Goal: Task Accomplishment & Management: Complete application form

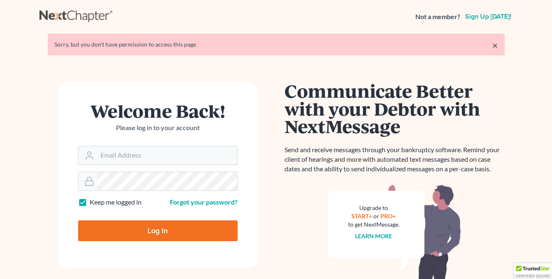
type input "[EMAIL_ADDRESS][DOMAIN_NAME]"
click at [134, 232] on input "Log In" at bounding box center [157, 230] width 159 height 21
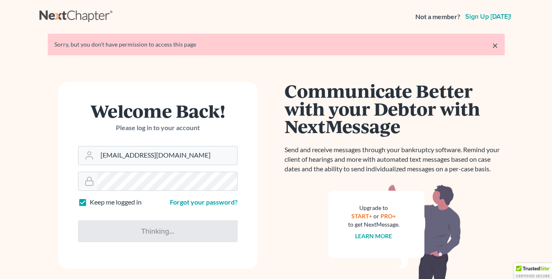
type input "Thinking..."
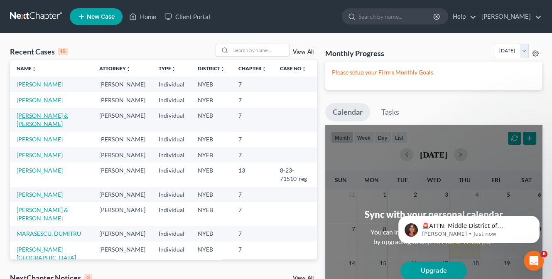
click at [34, 127] on link "[PERSON_NAME] & [PERSON_NAME]" at bounding box center [42, 119] width 51 height 15
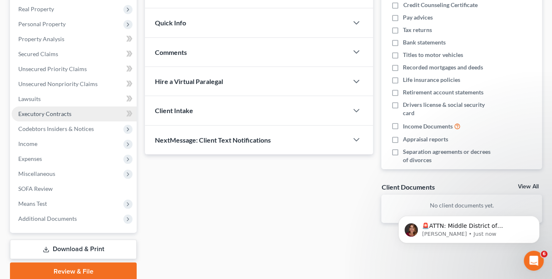
scroll to position [120, 0]
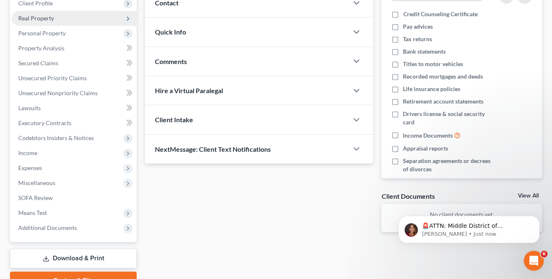
click at [43, 16] on span "Real Property" at bounding box center [36, 18] width 36 height 7
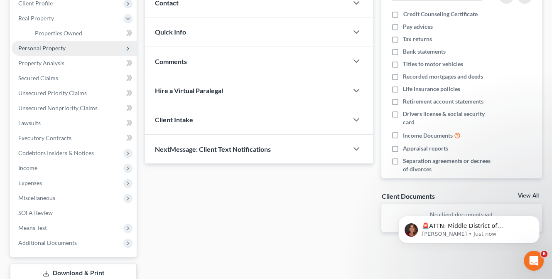
click at [43, 47] on span "Personal Property" at bounding box center [41, 47] width 47 height 7
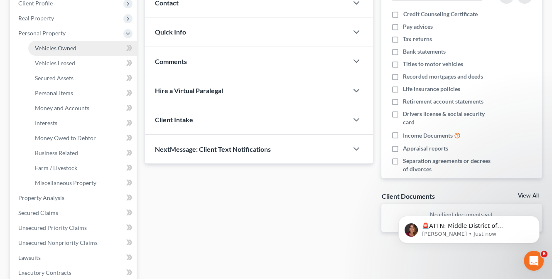
click at [66, 47] on span "Vehicles Owned" at bounding box center [56, 47] width 42 height 7
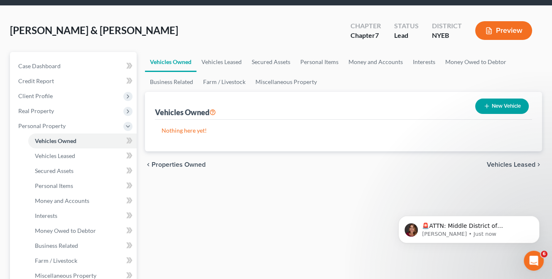
scroll to position [83, 0]
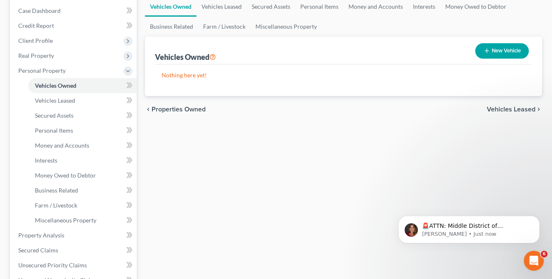
click at [503, 108] on span "Vehicles Leased" at bounding box center [511, 109] width 49 height 7
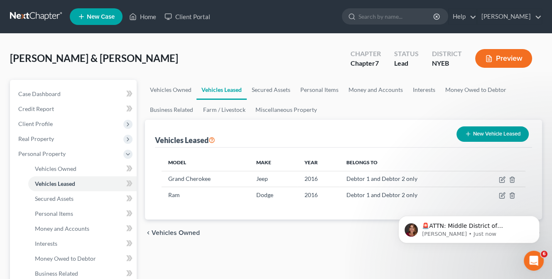
scroll to position [83, 0]
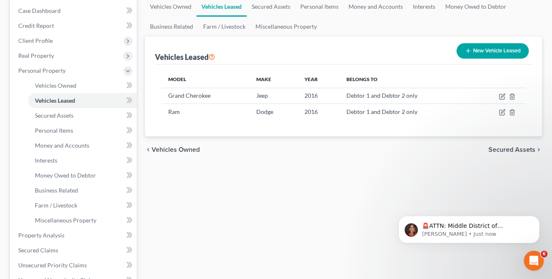
click at [497, 147] on span "Secured Assets" at bounding box center [511, 149] width 47 height 7
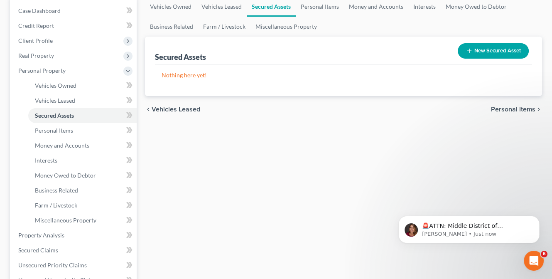
click at [508, 109] on span "Personal Items" at bounding box center [513, 109] width 44 height 7
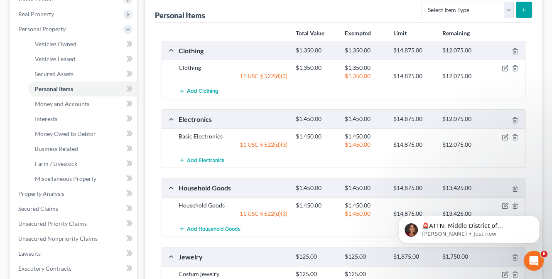
scroll to position [311, 0]
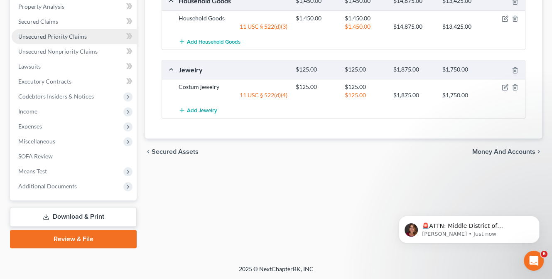
click at [50, 34] on span "Unsecured Priority Claims" at bounding box center [52, 36] width 69 height 7
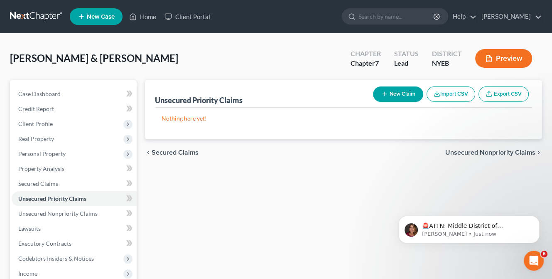
click at [498, 153] on span "Unsecured Nonpriority Claims" at bounding box center [490, 152] width 90 height 7
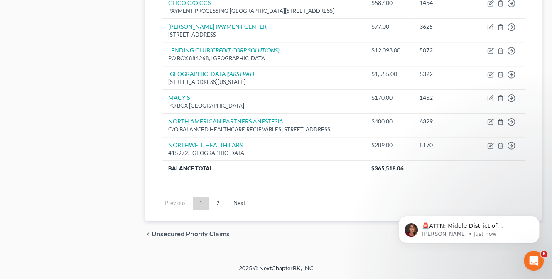
scroll to position [692, 0]
click at [234, 203] on link "Next" at bounding box center [239, 202] width 25 height 13
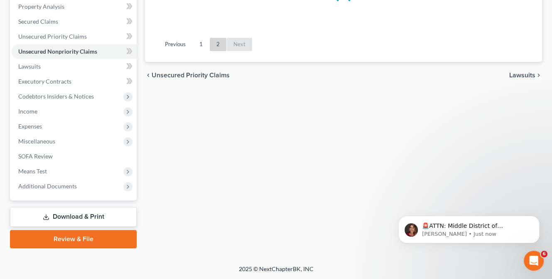
scroll to position [465, 0]
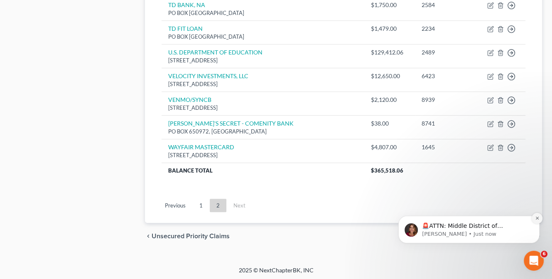
click at [536, 217] on icon "Dismiss notification" at bounding box center [536, 217] width 3 height 3
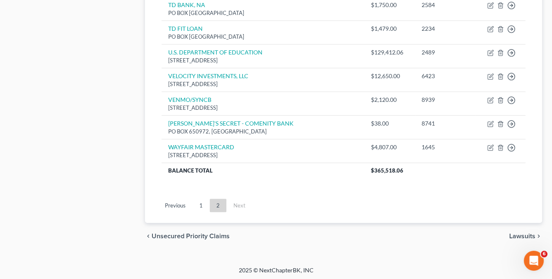
click at [520, 233] on span "Lawsuits" at bounding box center [522, 236] width 26 height 7
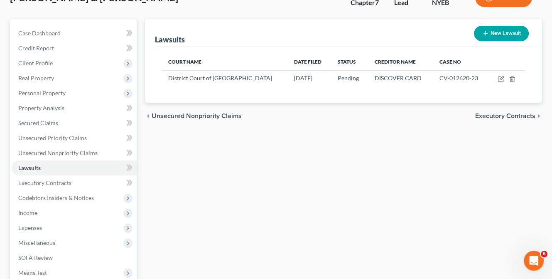
scroll to position [162, 0]
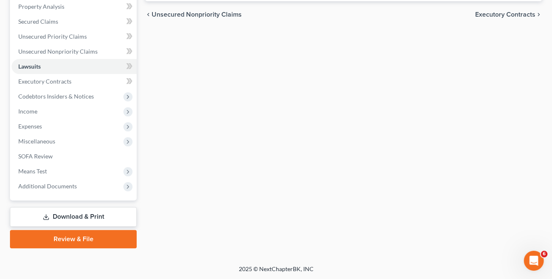
click at [506, 12] on span "Executory Contracts" at bounding box center [505, 14] width 60 height 7
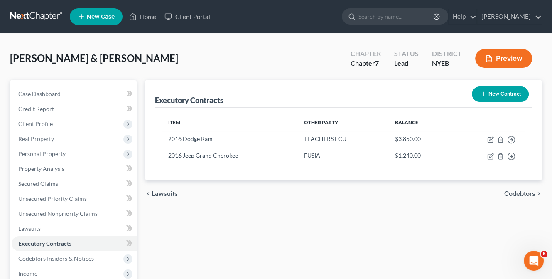
click at [523, 193] on span "Codebtors" at bounding box center [519, 193] width 31 height 7
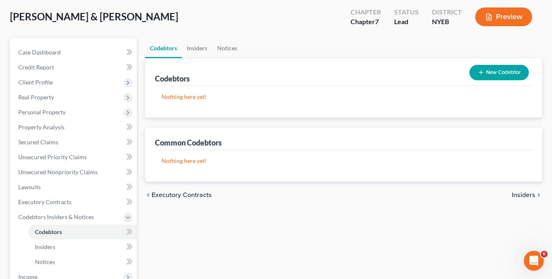
click at [523, 193] on span "Insiders" at bounding box center [524, 194] width 24 height 7
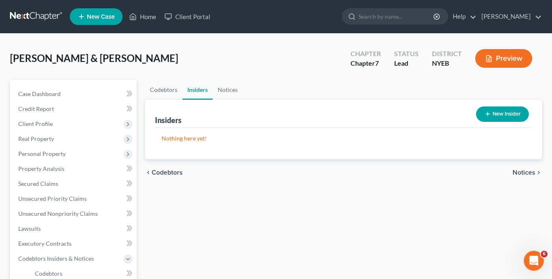
click at [519, 172] on span "Notices" at bounding box center [523, 172] width 23 height 7
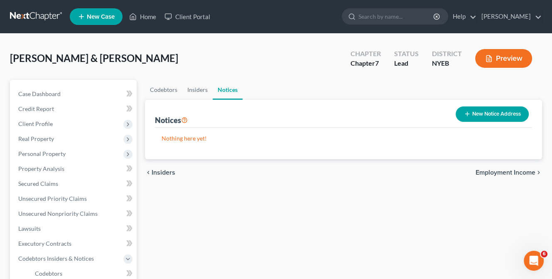
click at [518, 169] on span "Employment Income" at bounding box center [505, 172] width 60 height 7
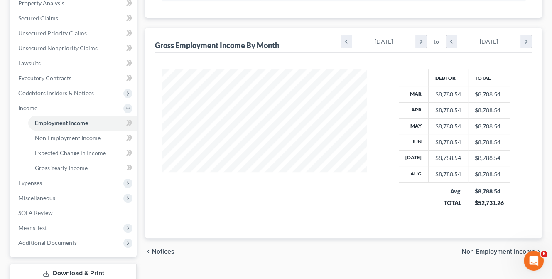
scroll to position [222, 0]
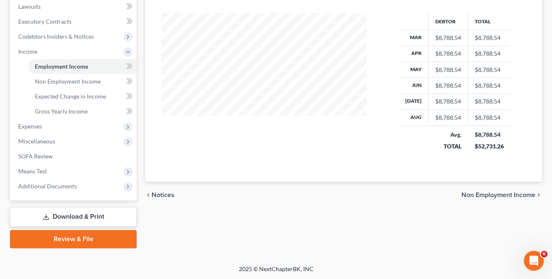
click at [497, 194] on span "Non Employment Income" at bounding box center [498, 194] width 74 height 7
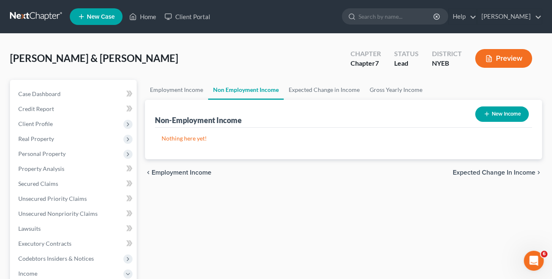
click at [497, 169] on span "Expected Change in Income" at bounding box center [494, 172] width 83 height 7
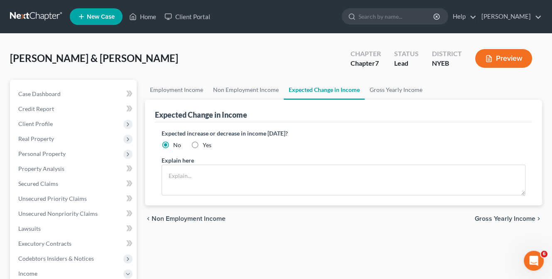
click at [488, 215] on span "Gross Yearly Income" at bounding box center [505, 218] width 61 height 7
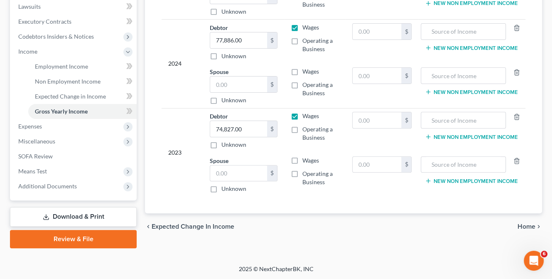
click at [525, 226] on span "Home" at bounding box center [526, 226] width 18 height 7
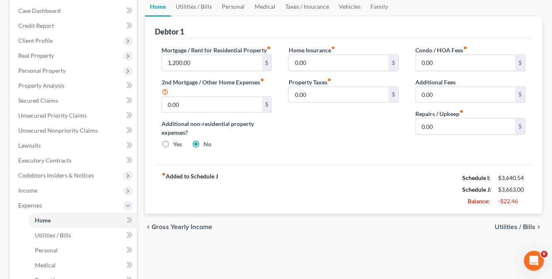
click at [526, 230] on span "Utilities / Bills" at bounding box center [514, 226] width 41 height 7
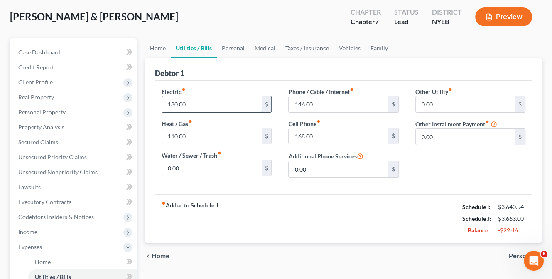
click at [172, 103] on input "180.00" at bounding box center [211, 104] width 99 height 16
type input "150"
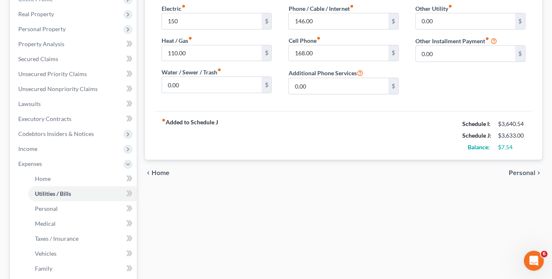
click at [517, 171] on span "Personal" at bounding box center [522, 172] width 27 height 7
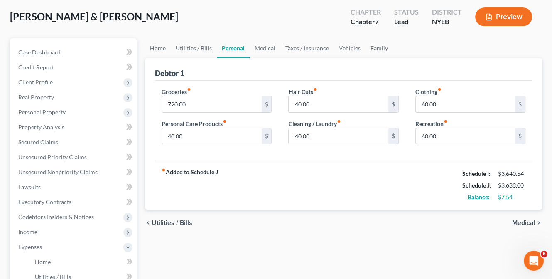
click at [515, 224] on span "Medical" at bounding box center [523, 222] width 23 height 7
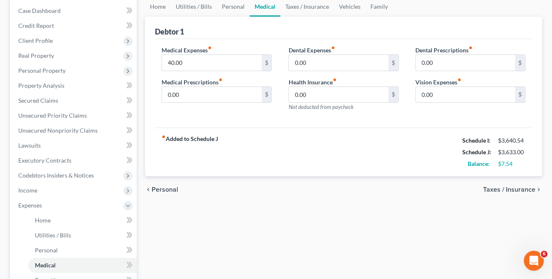
click at [519, 189] on span "Taxes / Insurance" at bounding box center [509, 189] width 52 height 7
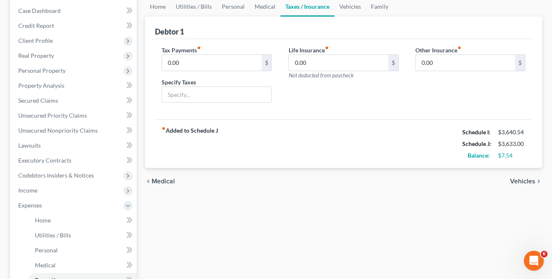
click at [523, 179] on span "Vehicles" at bounding box center [522, 181] width 25 height 7
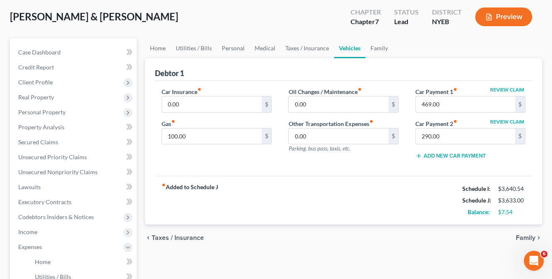
click at [527, 237] on span "Family" at bounding box center [526, 237] width 20 height 7
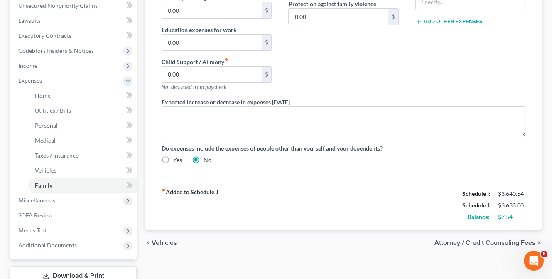
click at [482, 240] on span "Attorney / Credit Counseling Fees" at bounding box center [484, 242] width 101 height 7
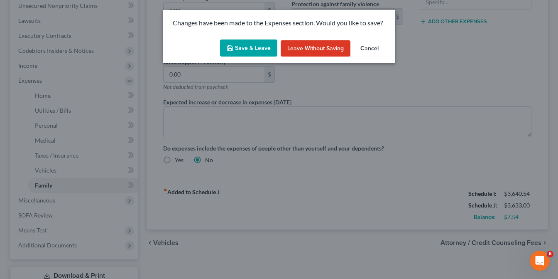
click at [243, 49] on button "Save & Leave" at bounding box center [248, 47] width 57 height 17
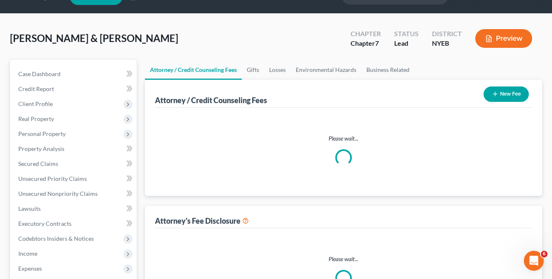
select select "1"
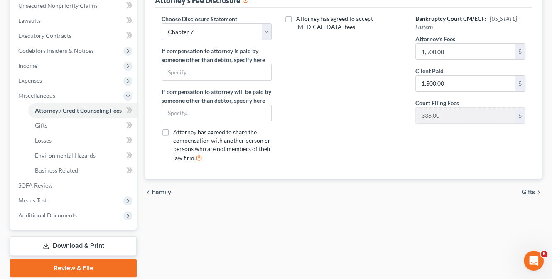
click at [530, 190] on span "Gifts" at bounding box center [528, 191] width 14 height 7
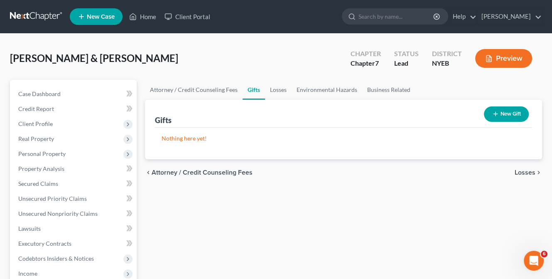
click at [527, 169] on span "Losses" at bounding box center [524, 172] width 21 height 7
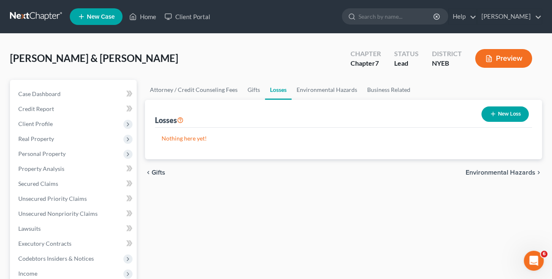
click at [507, 169] on span "Environmental Hazards" at bounding box center [500, 172] width 70 height 7
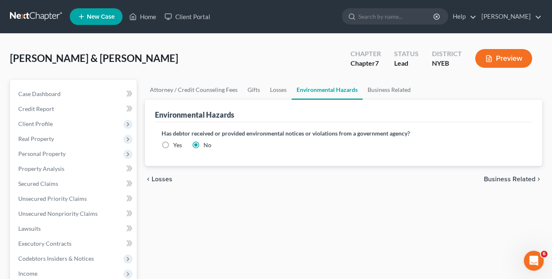
click at [521, 173] on div "chevron_left Losses Business Related chevron_right" at bounding box center [343, 179] width 397 height 27
click at [520, 176] on span "Business Related" at bounding box center [509, 179] width 51 height 7
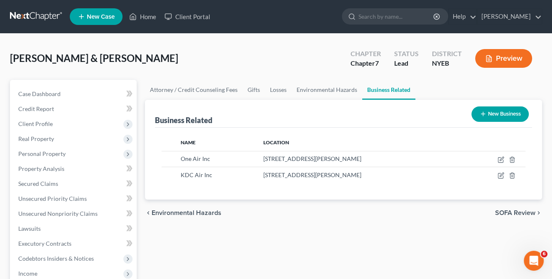
click at [512, 211] on span "SOFA Review" at bounding box center [515, 212] width 40 height 7
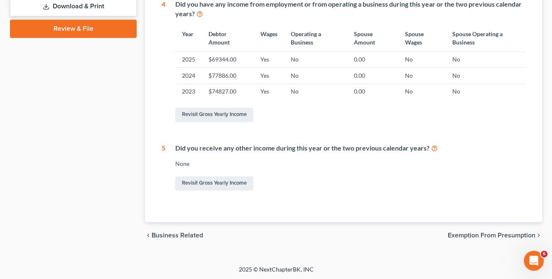
click at [478, 232] on span "Exemption from Presumption" at bounding box center [492, 235] width 88 height 7
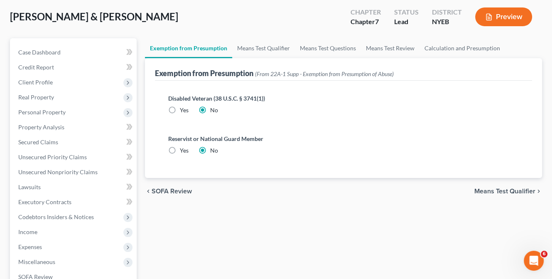
click at [502, 188] on span "Means Test Qualifier" at bounding box center [504, 191] width 61 height 7
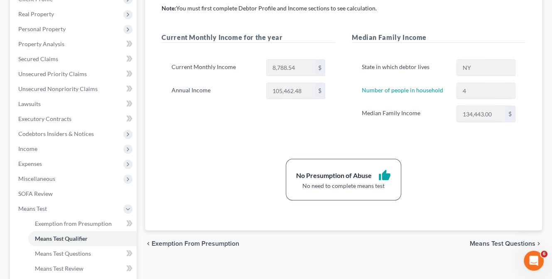
click at [488, 240] on span "Means Test Questions" at bounding box center [503, 243] width 66 height 7
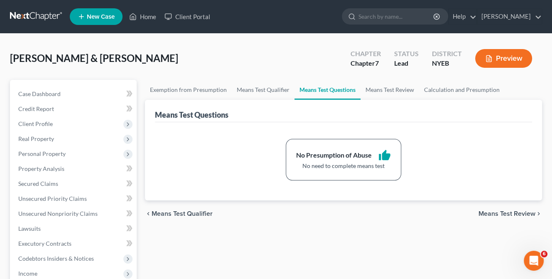
click at [507, 212] on span "Means Test Review" at bounding box center [506, 213] width 57 height 7
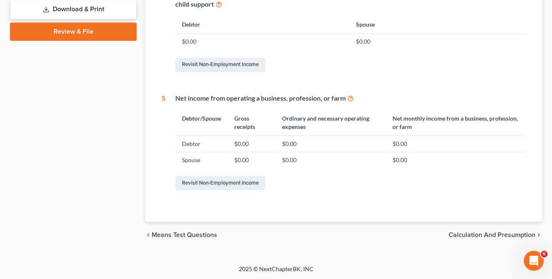
click at [485, 232] on span "Calculation and Presumption" at bounding box center [491, 234] width 87 height 7
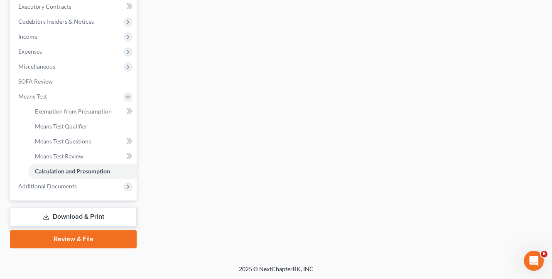
click at [81, 214] on link "Download & Print" at bounding box center [73, 217] width 127 height 20
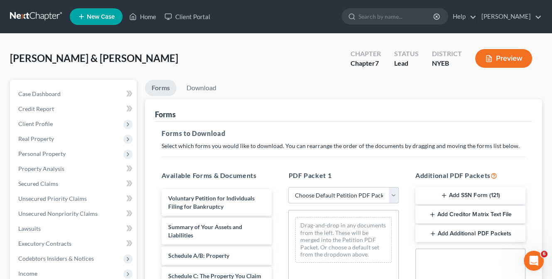
click at [391, 194] on select "Choose Default Petition PDF Packet Complete Bankruptcy Petition (all forms and …" at bounding box center [343, 195] width 110 height 17
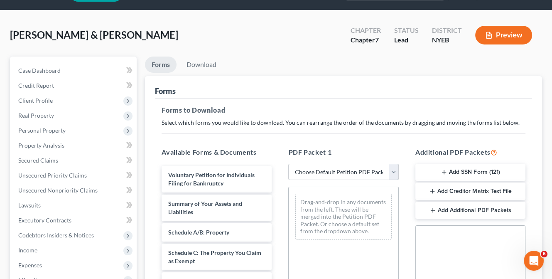
scroll to position [42, 0]
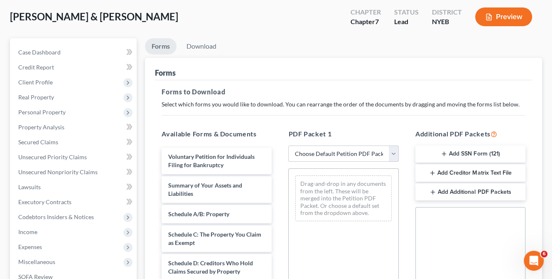
click at [394, 155] on select "Choose Default Petition PDF Packet Complete Bankruptcy Petition (all forms and …" at bounding box center [343, 153] width 110 height 17
select select "4"
click at [288, 145] on select "Choose Default Petition PDF Packet Complete Bankruptcy Petition (all forms and …" at bounding box center [343, 153] width 110 height 17
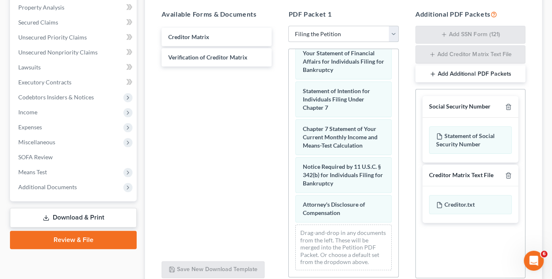
scroll to position [151, 0]
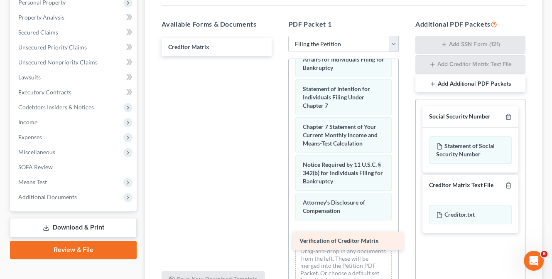
drag, startPoint x: 236, startPoint y: 66, endPoint x: 367, endPoint y: 240, distance: 217.9
click at [278, 56] on div "Verification of Creditor Matrix Creditor Matrix Verification of Creditor Matrix" at bounding box center [216, 47] width 123 height 18
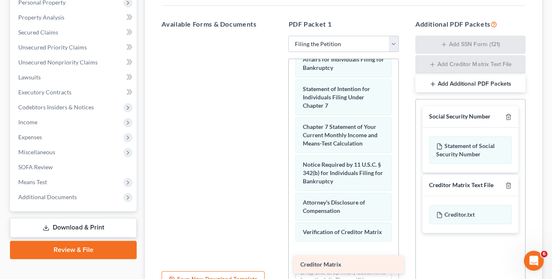
drag, startPoint x: 213, startPoint y: 46, endPoint x: 345, endPoint y: 264, distance: 254.8
click at [278, 36] on div "Creditor Matrix Creditor Matrix" at bounding box center [216, 36] width 123 height 0
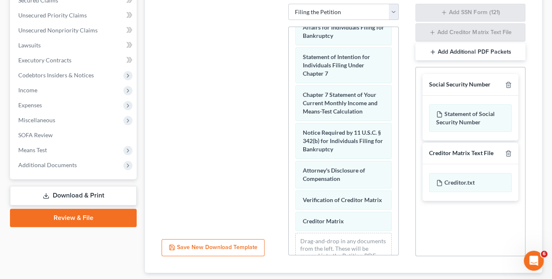
scroll to position [234, 0]
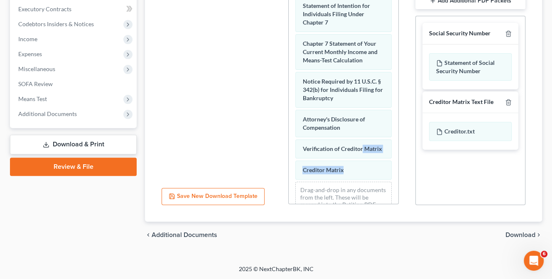
drag, startPoint x: 392, startPoint y: 147, endPoint x: 397, endPoint y: 176, distance: 28.7
click at [403, 185] on div "PDF Packet 1 Choose Default Petition PDF Packet Complete Bankruptcy Petition (a…" at bounding box center [343, 70] width 127 height 282
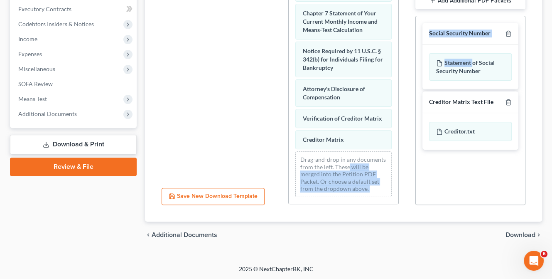
drag, startPoint x: 473, startPoint y: 56, endPoint x: 378, endPoint y: 163, distance: 142.9
click at [378, 163] on div "Available Forms & Documents Save New Download Template PDF Packet 1 Choose Defa…" at bounding box center [343, 70] width 380 height 282
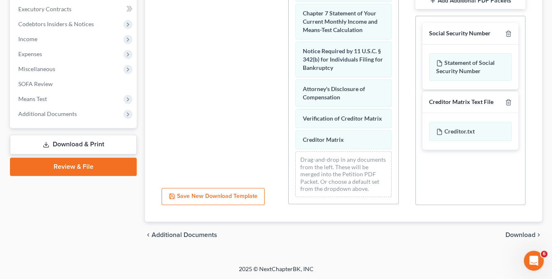
click at [448, 180] on div "Social Security Number Statement of Social Security Number Creditor Matrix Text…" at bounding box center [470, 110] width 110 height 189
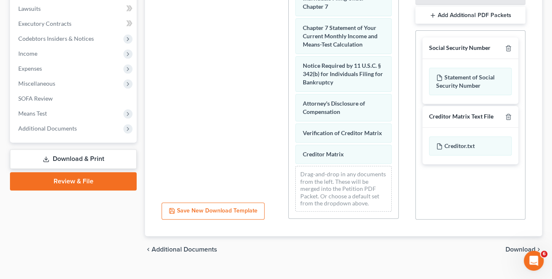
scroll to position [234, 0]
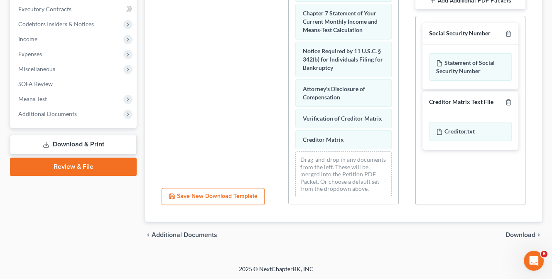
click at [516, 233] on span "Download" at bounding box center [520, 234] width 30 height 7
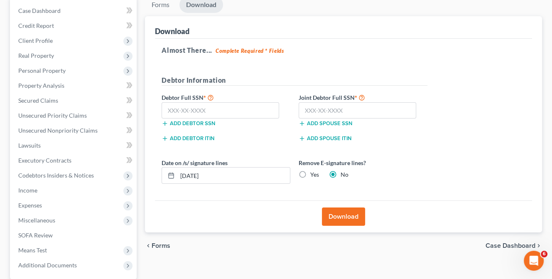
scroll to position [79, 0]
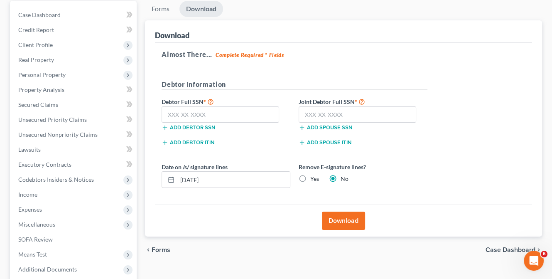
click at [310, 177] on label "Yes" at bounding box center [314, 178] width 9 height 8
click at [313, 177] on input "Yes" at bounding box center [315, 176] width 5 height 5
radio input "true"
radio input "false"
click at [251, 176] on input "09/11/2025" at bounding box center [233, 179] width 113 height 16
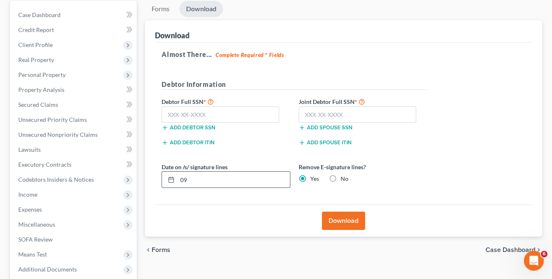
type input "0"
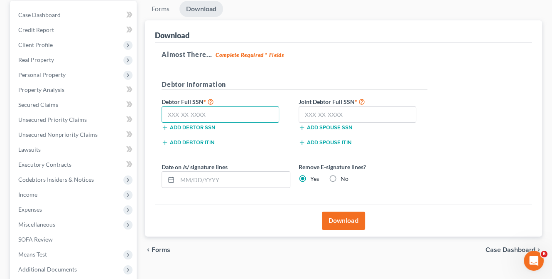
click at [193, 113] on input "text" at bounding box center [220, 114] width 117 height 17
type input "059-62-2621"
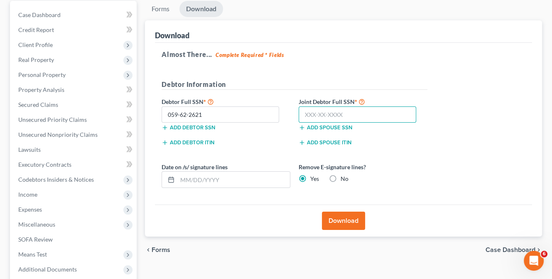
click at [303, 112] on input "text" at bounding box center [357, 114] width 117 height 17
type input "133-64-6095"
click at [340, 220] on button "Download" at bounding box center [343, 220] width 43 height 18
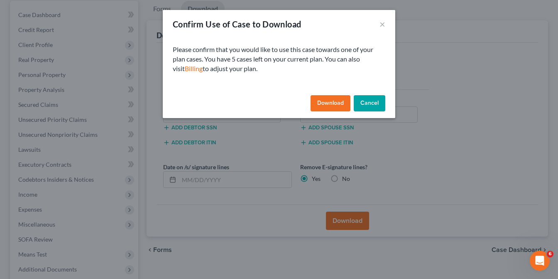
click at [332, 103] on button "Download" at bounding box center [331, 103] width 40 height 17
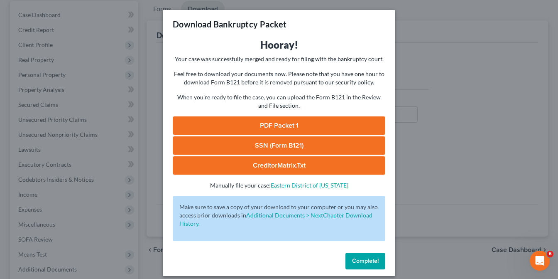
click at [291, 125] on link "PDF Packet 1" at bounding box center [279, 125] width 213 height 18
click at [278, 144] on link "SSN (Form B121)" at bounding box center [279, 145] width 213 height 18
click at [295, 163] on link "CreditorMatrix.txt" at bounding box center [279, 165] width 213 height 18
click at [365, 259] on span "Complete!" at bounding box center [365, 260] width 27 height 7
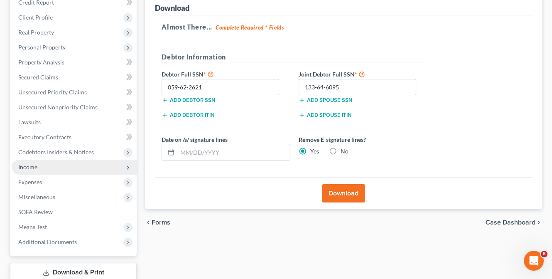
scroll to position [162, 0]
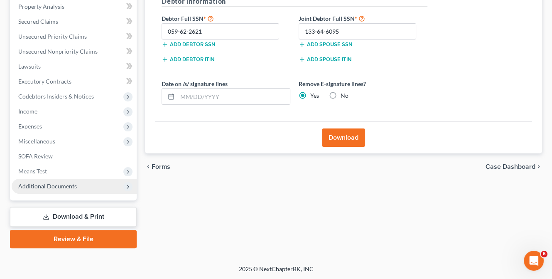
click at [47, 187] on span "Additional Documents" at bounding box center [47, 185] width 59 height 7
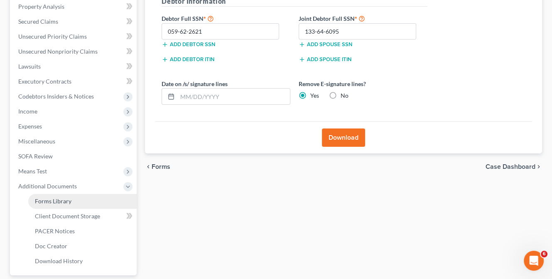
click at [52, 201] on span "Forms Library" at bounding box center [53, 200] width 37 height 7
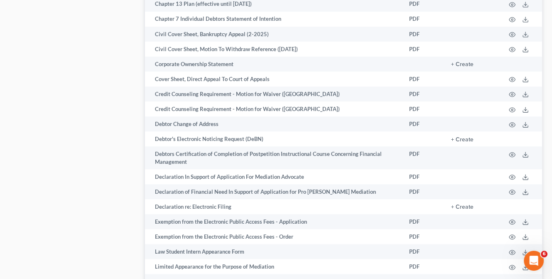
scroll to position [540, 0]
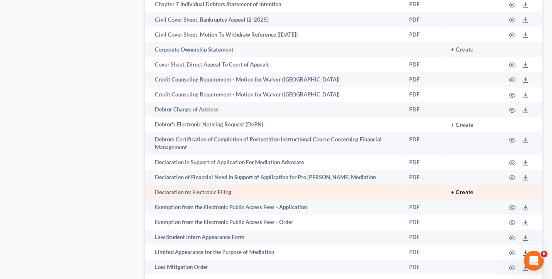
click at [459, 190] on button "+ Create" at bounding box center [462, 192] width 22 height 6
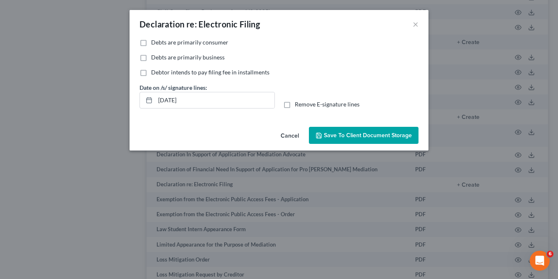
click at [295, 105] on label "Remove E-signature lines" at bounding box center [327, 104] width 65 height 8
click at [298, 105] on input "Remove E-signature lines" at bounding box center [300, 102] width 5 height 5
checkbox input "true"
drag, startPoint x: 200, startPoint y: 101, endPoint x: 149, endPoint y: 101, distance: 50.2
click at [149, 101] on div "09/11/2025" at bounding box center [207, 100] width 135 height 17
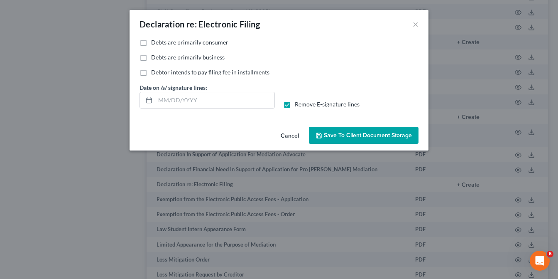
click at [151, 42] on label "Debts are primarily consumer" at bounding box center [189, 42] width 77 height 8
click at [154, 42] on input "Debts are primarily consumer" at bounding box center [156, 40] width 5 height 5
checkbox input "true"
click at [356, 134] on span "Save to Client Document Storage" at bounding box center [368, 135] width 88 height 7
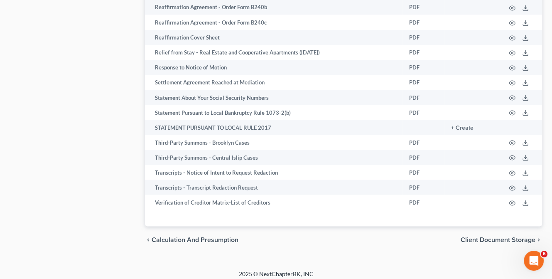
scroll to position [1370, 0]
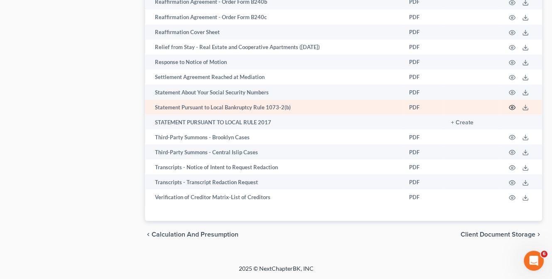
click at [513, 108] on circle "button" at bounding box center [512, 107] width 2 height 2
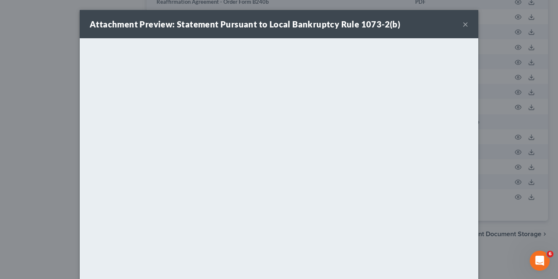
click at [463, 23] on button "×" at bounding box center [466, 24] width 6 height 10
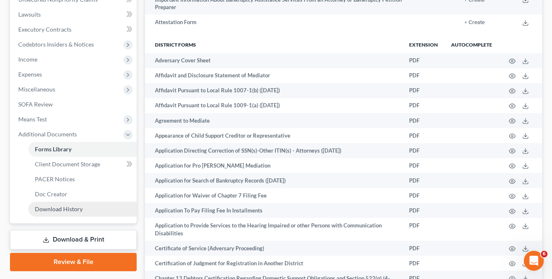
scroll to position [249, 0]
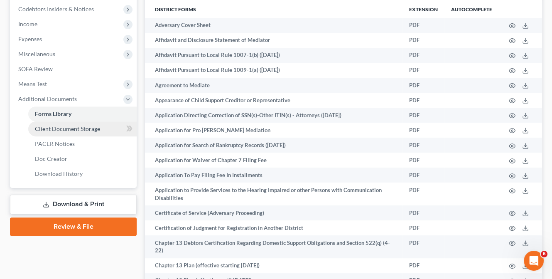
click at [56, 130] on span "Client Document Storage" at bounding box center [67, 128] width 65 height 7
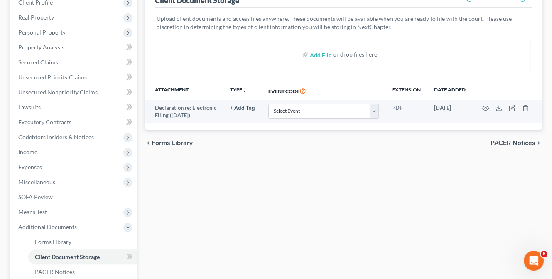
scroll to position [125, 0]
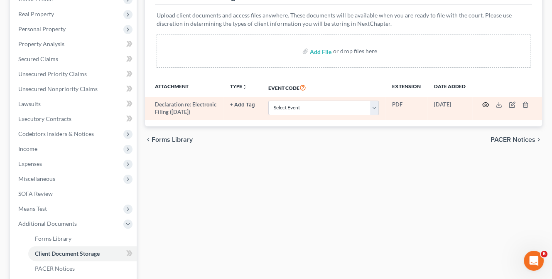
click at [484, 104] on icon "button" at bounding box center [485, 104] width 7 height 7
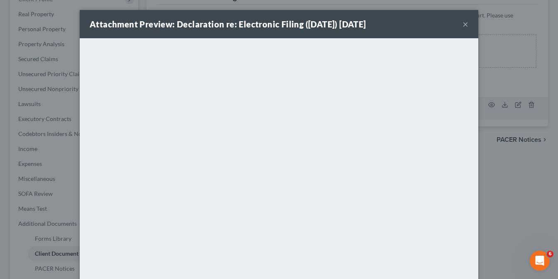
click at [463, 24] on button "×" at bounding box center [466, 24] width 6 height 10
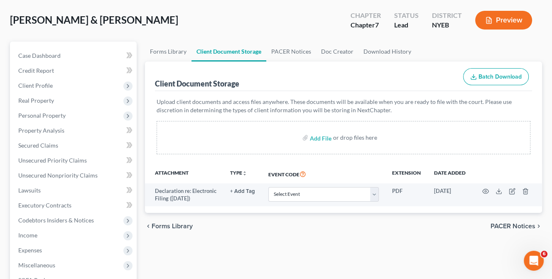
scroll to position [0, 0]
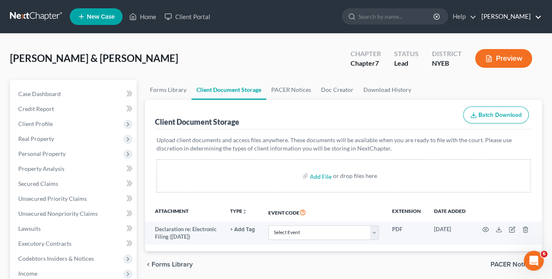
click at [503, 17] on link "Joseph Rocco" at bounding box center [509, 16] width 64 height 15
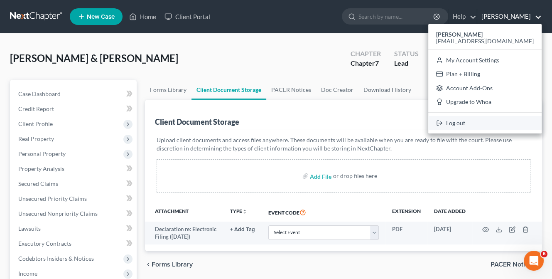
click at [482, 121] on link "Log out" at bounding box center [484, 123] width 113 height 14
